Goal: Task Accomplishment & Management: Complete application form

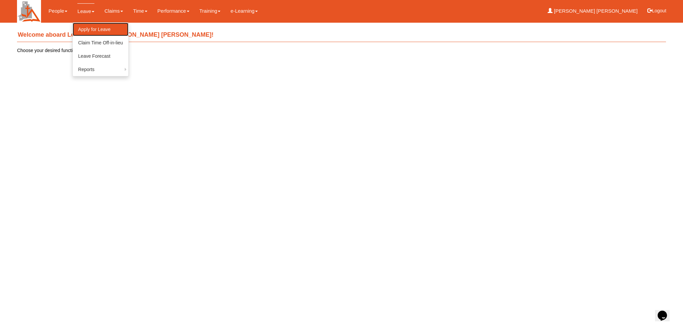
click at [92, 24] on link "Apply for Leave" at bounding box center [100, 29] width 55 height 13
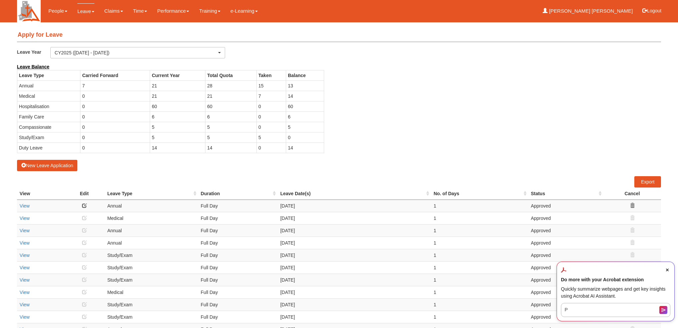
select select "50"
click at [67, 168] on button "New Leave Application" at bounding box center [47, 165] width 61 height 11
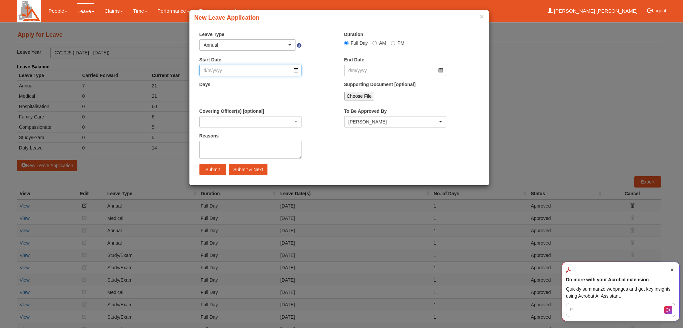
click at [294, 69] on input "Start Date" at bounding box center [250, 70] width 102 height 11
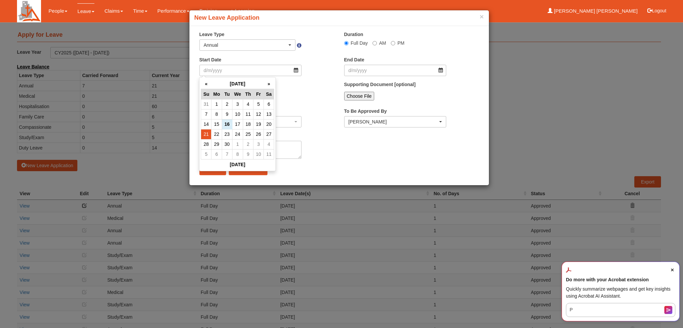
click at [204, 135] on td "21" at bounding box center [206, 134] width 10 height 10
type input "21/9/2025"
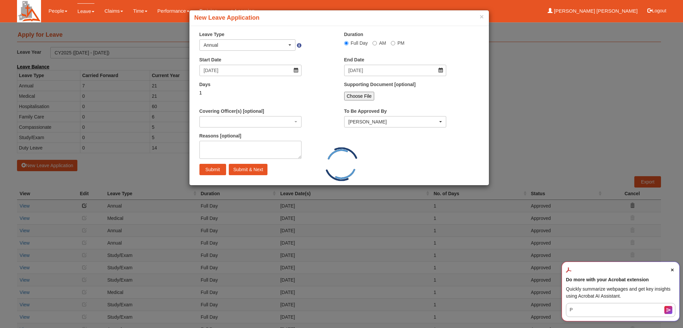
select select
click at [215, 164] on input "Submit" at bounding box center [212, 169] width 27 height 11
select select
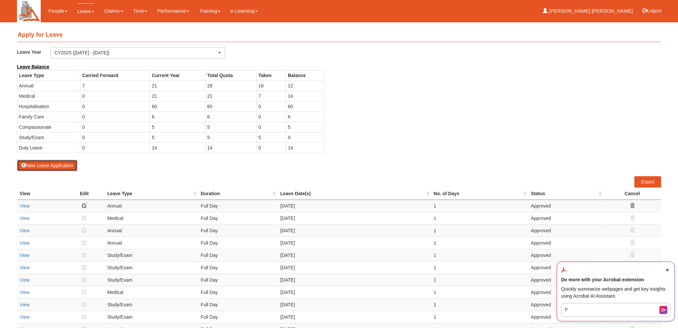
select select "50"
click at [668, 271] on span "Close Acrobat AI Assistant Dialog" at bounding box center [667, 270] width 6 height 6
